Goal: Information Seeking & Learning: Learn about a topic

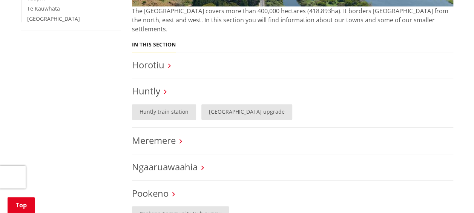
scroll to position [264, 0]
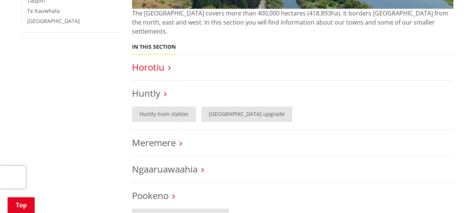
click at [155, 61] on link "Horotiu" at bounding box center [148, 67] width 32 height 12
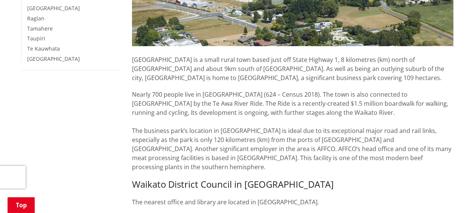
scroll to position [38, 0]
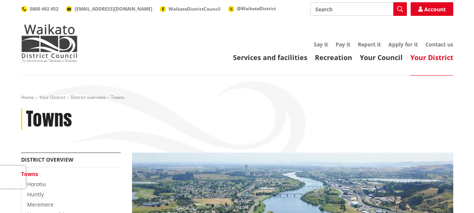
scroll to position [264, 0]
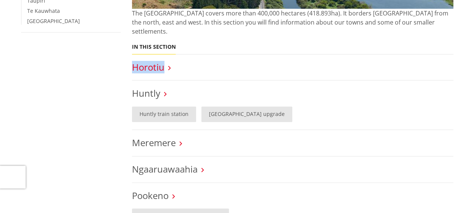
drag, startPoint x: 131, startPoint y: 59, endPoint x: 161, endPoint y: 59, distance: 30.2
copy link "Horotiu"
drag, startPoint x: 129, startPoint y: 84, endPoint x: 157, endPoint y: 84, distance: 28.3
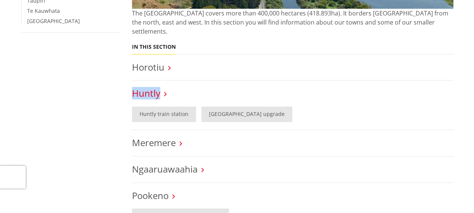
copy link "Huntly"
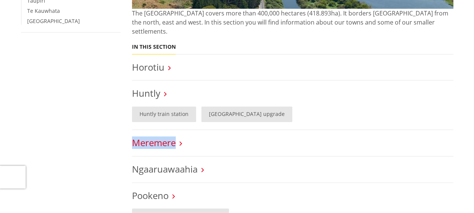
drag, startPoint x: 127, startPoint y: 132, endPoint x: 173, endPoint y: 133, distance: 46.7
copy link "Meremere"
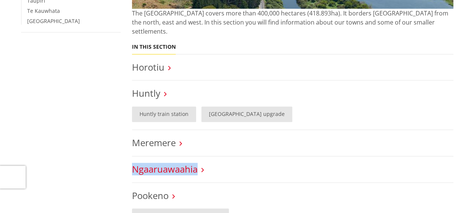
drag, startPoint x: 127, startPoint y: 158, endPoint x: 195, endPoint y: 156, distance: 67.9
copy link "Ngaaruawaahia"
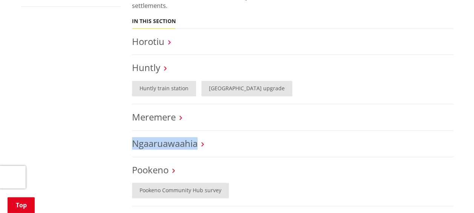
scroll to position [302, 0]
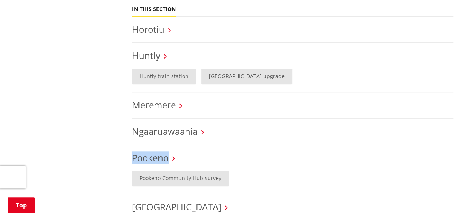
drag, startPoint x: 129, startPoint y: 148, endPoint x: 169, endPoint y: 152, distance: 40.1
click at [169, 152] on div "The Waikato district covers more than 400,000 hectares (418.893ha). It borders …" at bounding box center [292, 201] width 332 height 701
copy link "Pookeno"
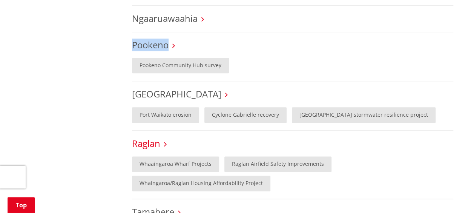
scroll to position [415, 0]
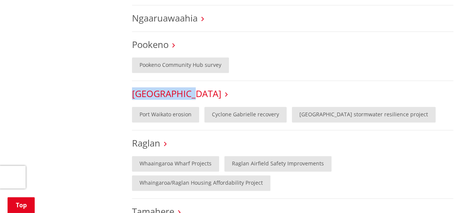
drag, startPoint x: 130, startPoint y: 84, endPoint x: 185, endPoint y: 87, distance: 55.9
click at [185, 87] on div "The Waikato district covers more than 400,000 hectares (418.893ha). It borders …" at bounding box center [292, 88] width 332 height 701
copy link "[GEOGRAPHIC_DATA]"
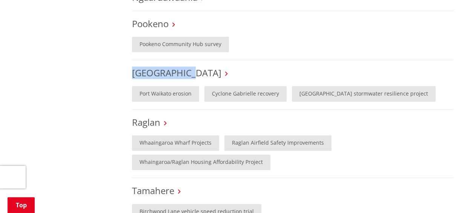
scroll to position [452, 0]
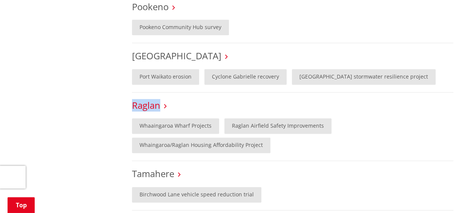
drag, startPoint x: 131, startPoint y: 93, endPoint x: 159, endPoint y: 95, distance: 28.7
click at [159, 95] on div "The Waikato district covers more than 400,000 hectares (418.893ha). It borders …" at bounding box center [292, 50] width 332 height 701
copy link "Raglan"
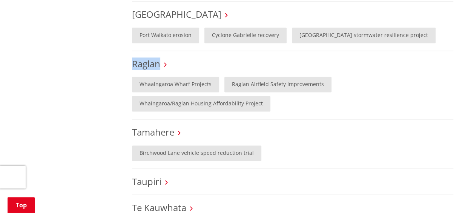
scroll to position [528, 0]
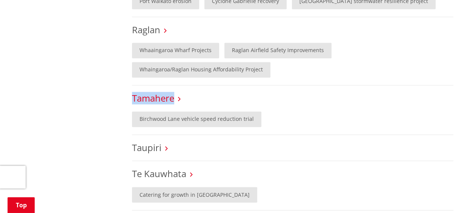
drag, startPoint x: 130, startPoint y: 87, endPoint x: 173, endPoint y: 91, distance: 43.1
copy link "Tamahere"
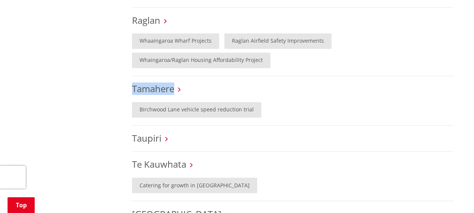
scroll to position [565, 0]
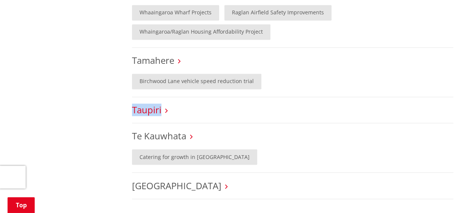
drag, startPoint x: 130, startPoint y: 99, endPoint x: 161, endPoint y: 100, distance: 30.5
copy link "Taupiri"
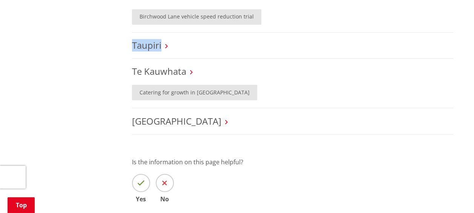
scroll to position [641, 0]
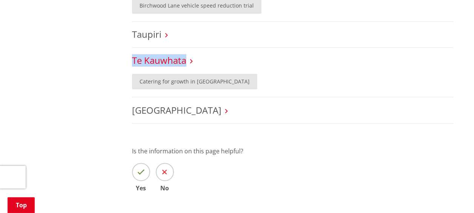
drag, startPoint x: 146, startPoint y: 50, endPoint x: 184, endPoint y: 51, distance: 37.3
copy link "Te Kauwhata"
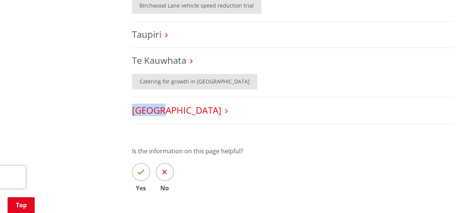
drag, startPoint x: 130, startPoint y: 100, endPoint x: 160, endPoint y: 102, distance: 29.9
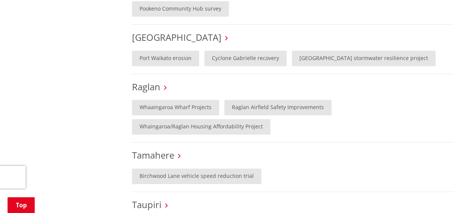
scroll to position [377, 0]
